Goal: Check status: Check status

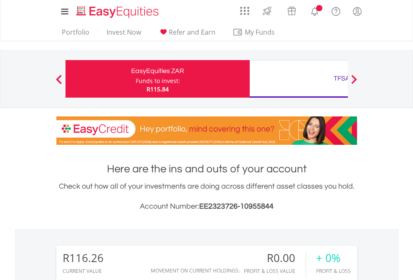
scroll to position [80, 131]
click at [136, 79] on div "Funds to invest:" at bounding box center [158, 81] width 44 height 8
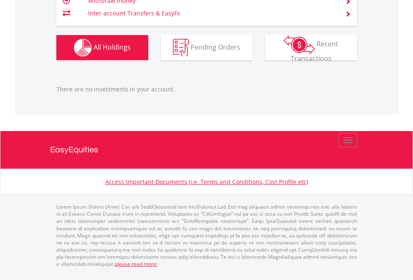
scroll to position [60, 0]
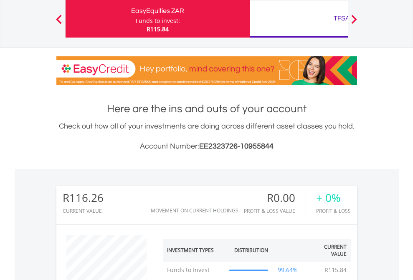
click at [299, 19] on div "TFSA" at bounding box center [342, 19] width 174 height 12
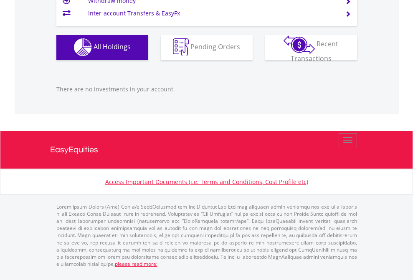
scroll to position [80, 131]
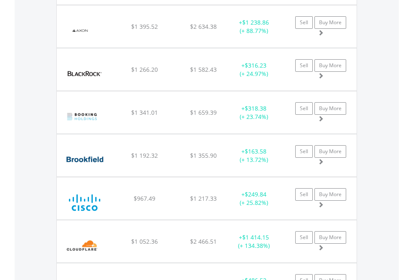
scroll to position [946, 0]
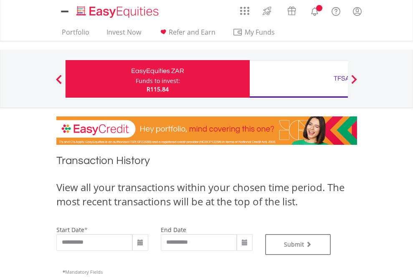
type input "**********"
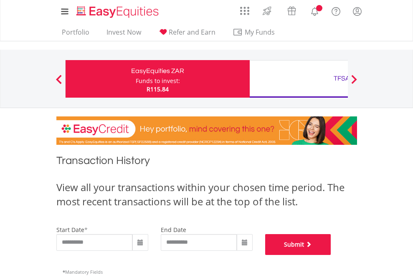
click at [331, 255] on button "Submit" at bounding box center [298, 245] width 66 height 21
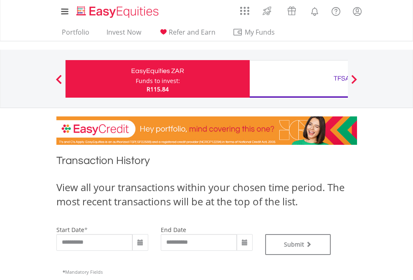
click at [299, 79] on div "TFSA" at bounding box center [342, 79] width 174 height 12
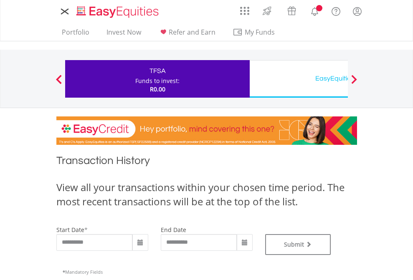
type input "**********"
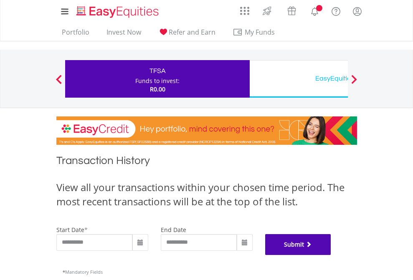
click at [331, 255] on button "Submit" at bounding box center [298, 245] width 66 height 21
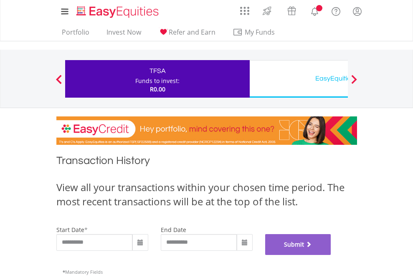
scroll to position [339, 0]
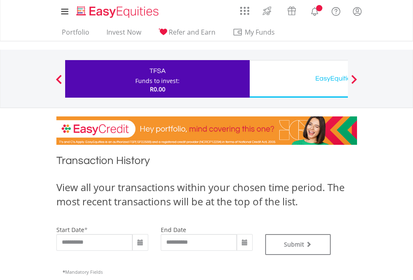
click at [299, 79] on div "EasyEquities USD" at bounding box center [342, 79] width 174 height 12
type input "**********"
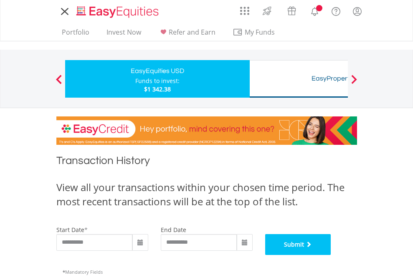
click at [331, 255] on button "Submit" at bounding box center [298, 245] width 66 height 21
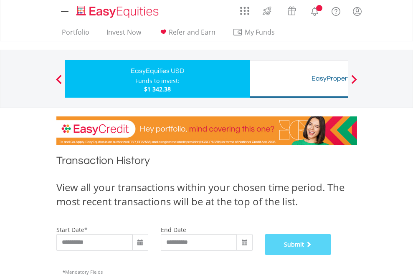
scroll to position [339, 0]
